Goal: Entertainment & Leisure: Consume media (video, audio)

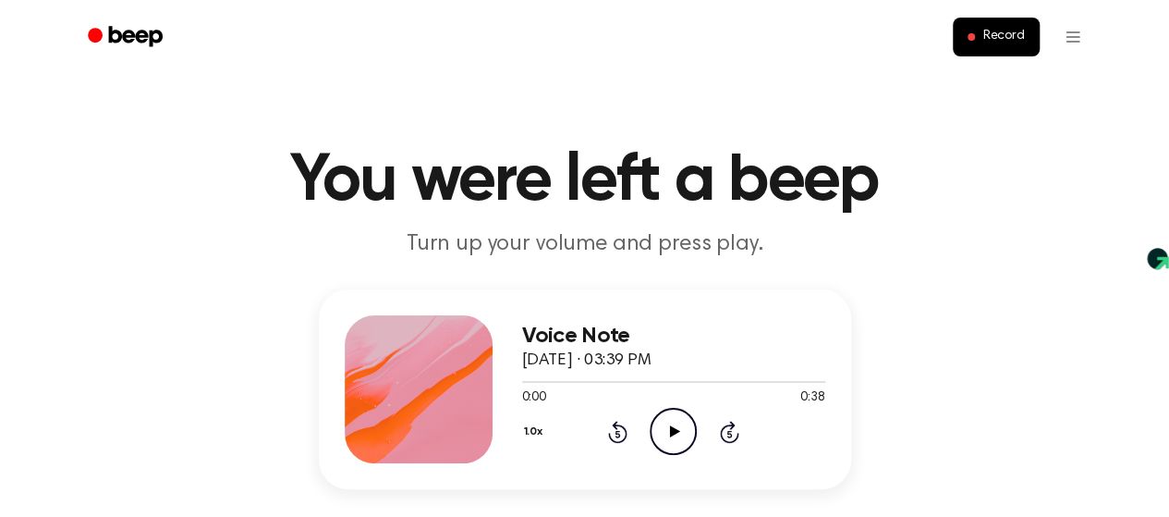
click at [1124, 254] on header "You were left a beep Turn up your volume and press play." at bounding box center [584, 204] width 1125 height 112
